Goal: Transaction & Acquisition: Purchase product/service

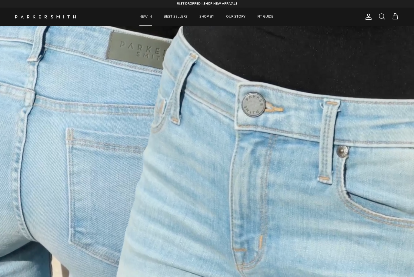
click at [145, 21] on link "NEW IN" at bounding box center [145, 17] width 23 height 18
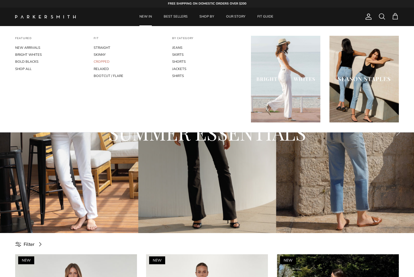
click at [108, 63] on link "CROPPED" at bounding box center [128, 61] width 69 height 7
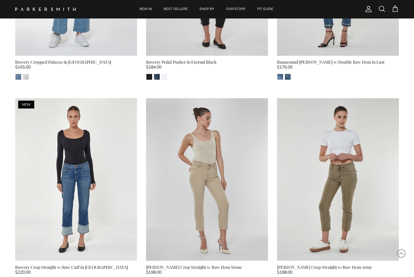
scroll to position [557, 0]
